Goal: Communication & Community: Answer question/provide support

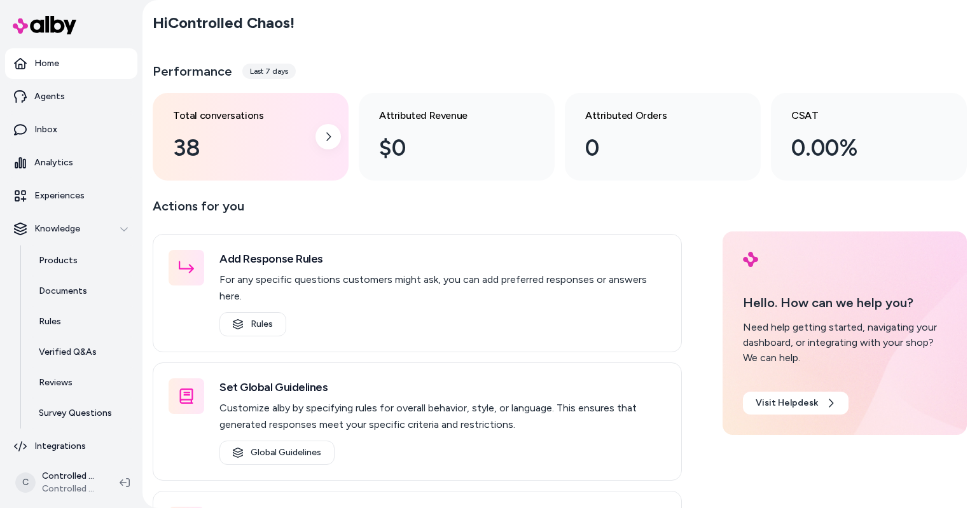
click at [224, 128] on div "Total conversations 38" at bounding box center [240, 136] width 135 height 57
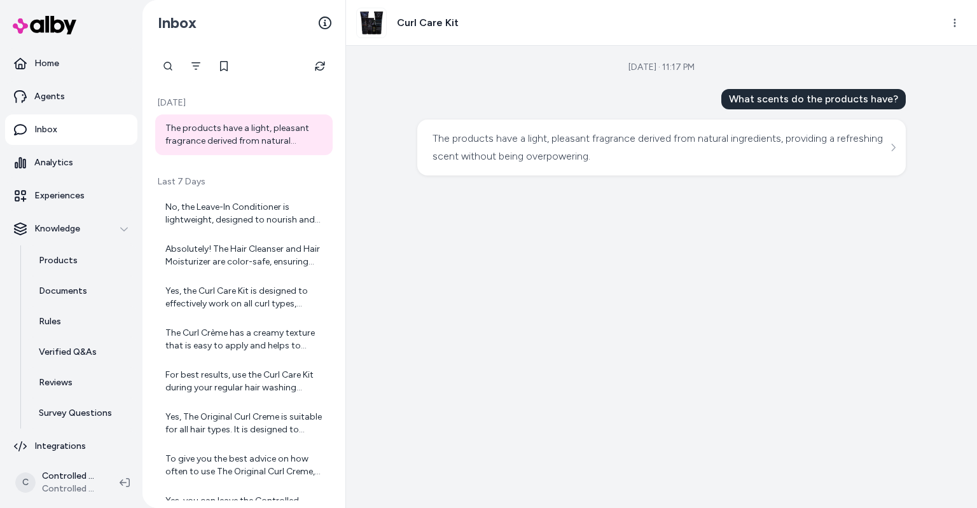
click at [224, 128] on div "The products have a light, pleasant fragrance derived from natural ingredients,…" at bounding box center [245, 134] width 160 height 25
click at [227, 215] on div "No, the Leave-In Conditioner is lightweight, designed to nourish and hydrate wi…" at bounding box center [245, 213] width 160 height 25
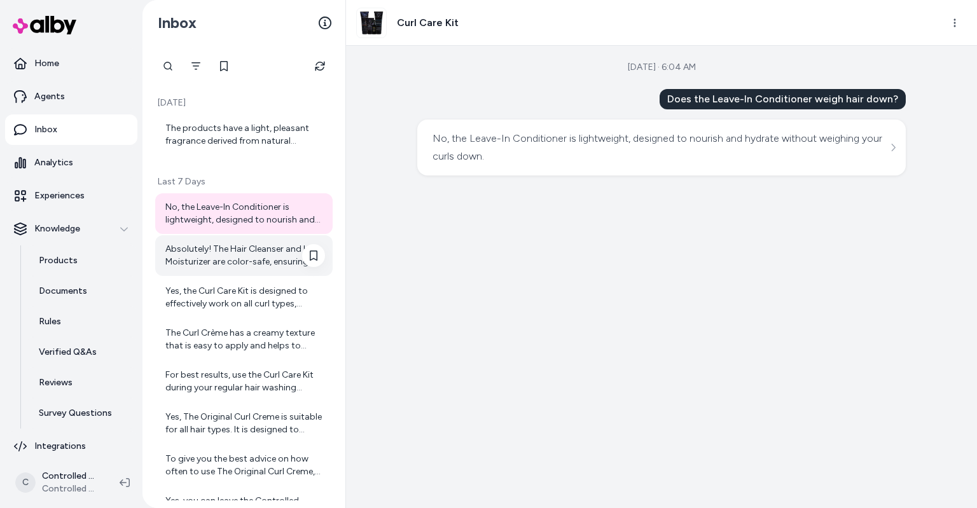
click at [223, 262] on div "Absolutely! The Hair Cleanser and Hair Moisturizer are color-safe, ensuring you…" at bounding box center [245, 255] width 160 height 25
